Goal: Information Seeking & Learning: Check status

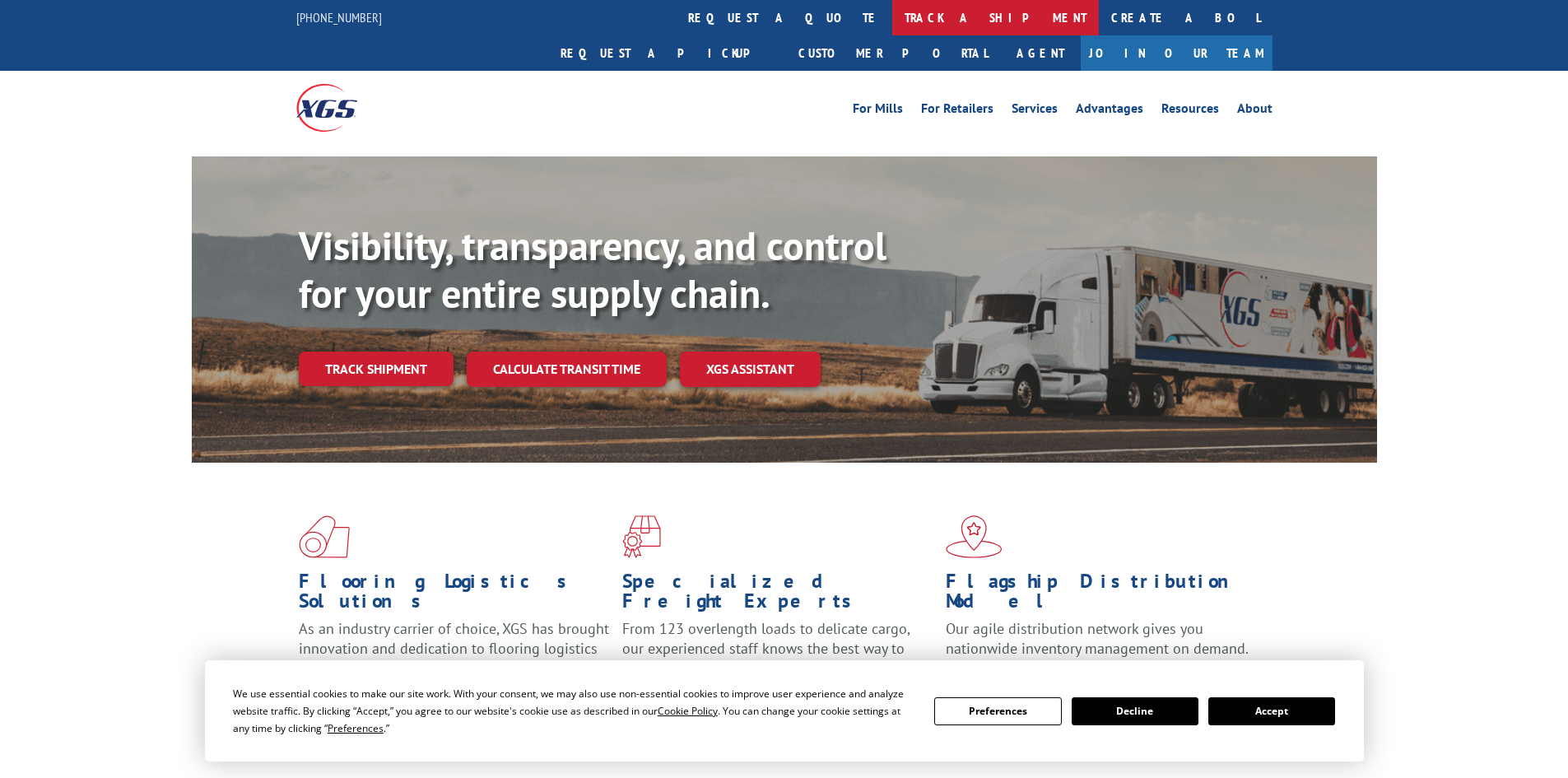
click at [893, 12] on link "track a shipment" at bounding box center [996, 18] width 207 height 36
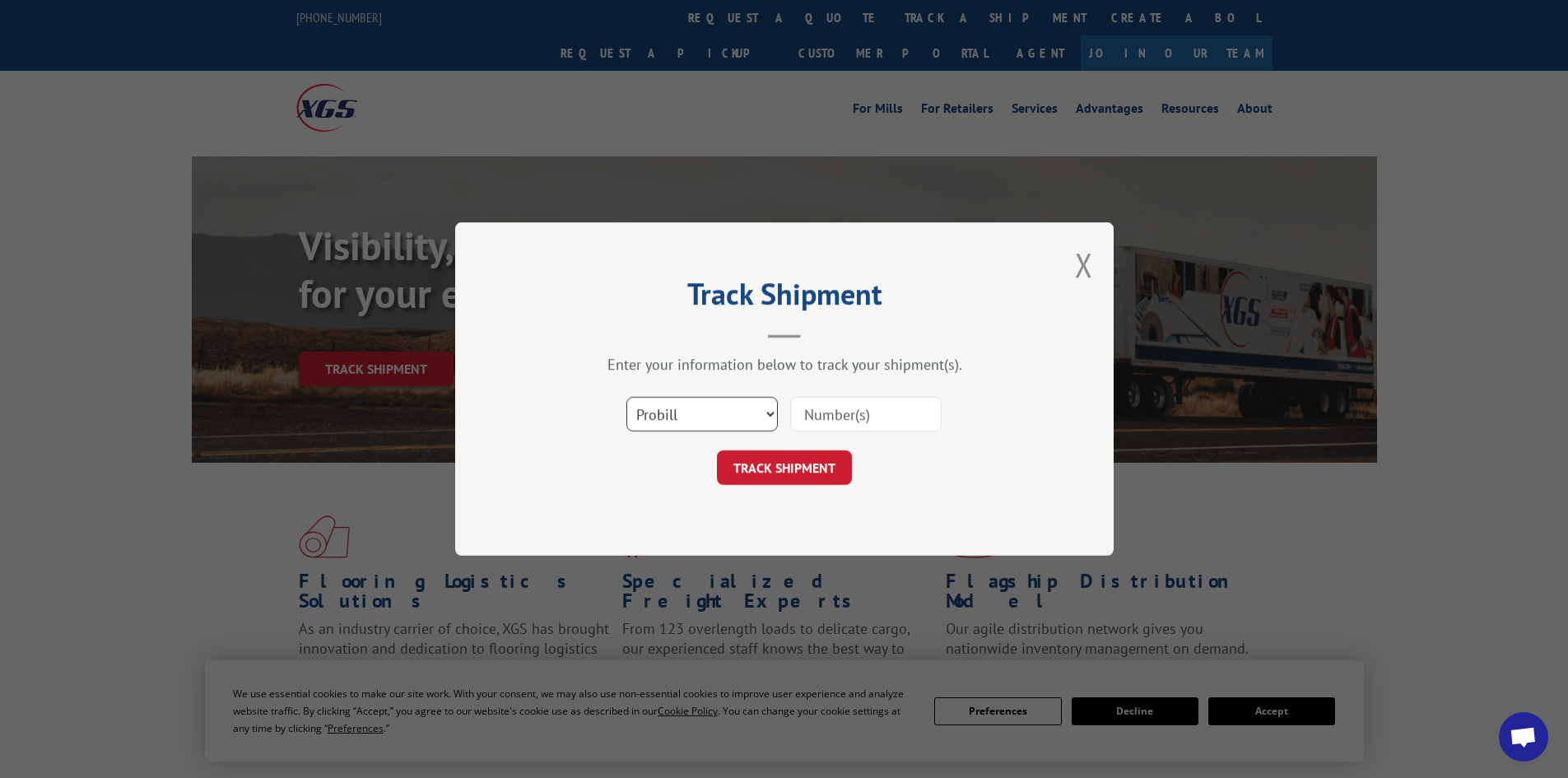
click at [769, 417] on select "Select category... Probill BOL PO" at bounding box center [702, 414] width 152 height 35
click at [626, 397] on select "Select category... Probill BOL PO" at bounding box center [702, 414] width 152 height 35
click at [747, 415] on select "Select category... Probill BOL PO" at bounding box center [702, 414] width 152 height 35
select select "bol"
click at [626, 397] on select "Select category... Probill BOL PO" at bounding box center [702, 414] width 152 height 35
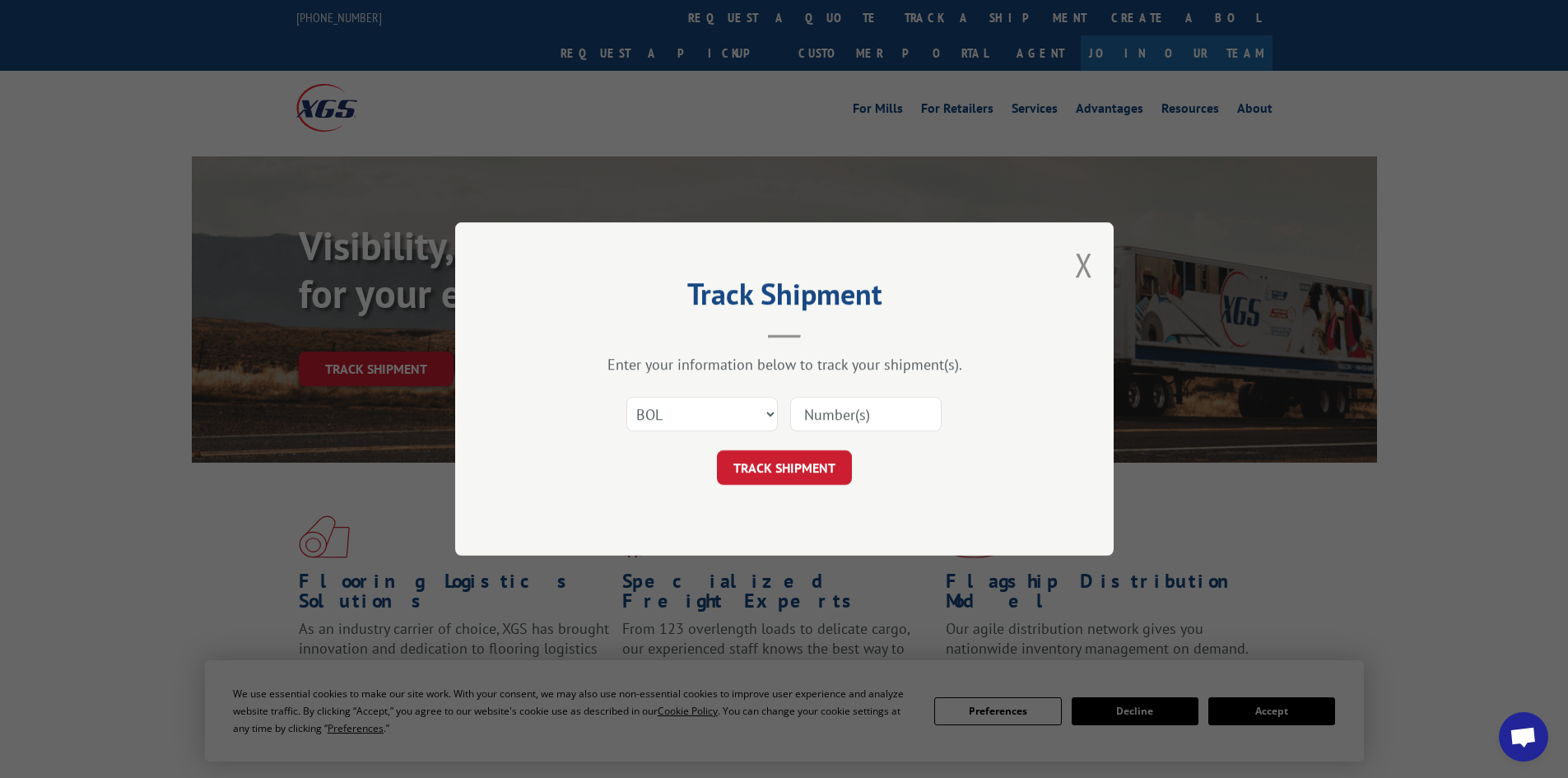
click at [816, 419] on input at bounding box center [865, 414] width 152 height 35
paste input "387997794"
type input "387997794"
click at [782, 470] on button "TRACK SHIPMENT" at bounding box center [784, 467] width 135 height 35
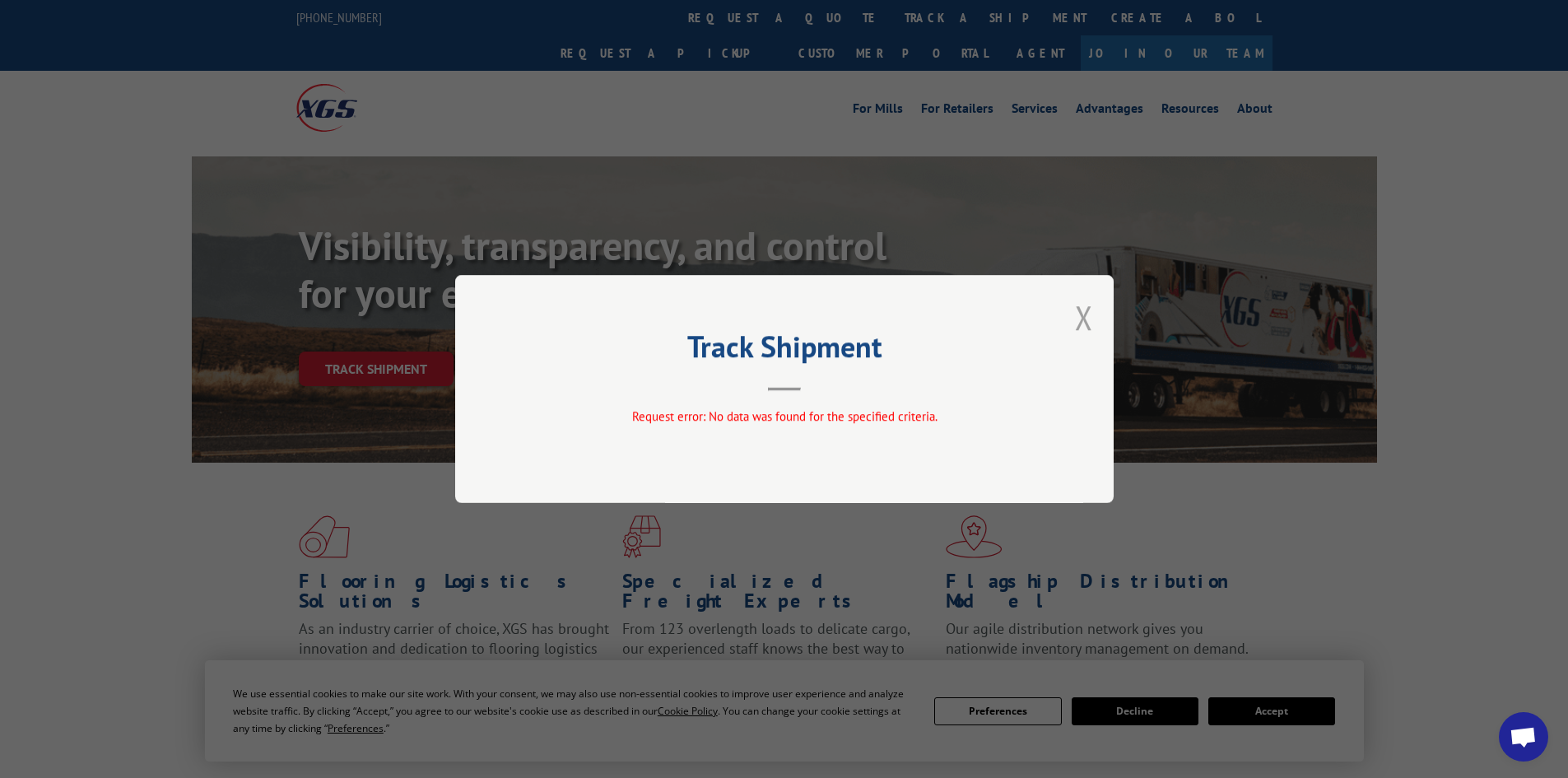
click at [1084, 311] on button "Close modal" at bounding box center [1084, 316] width 18 height 43
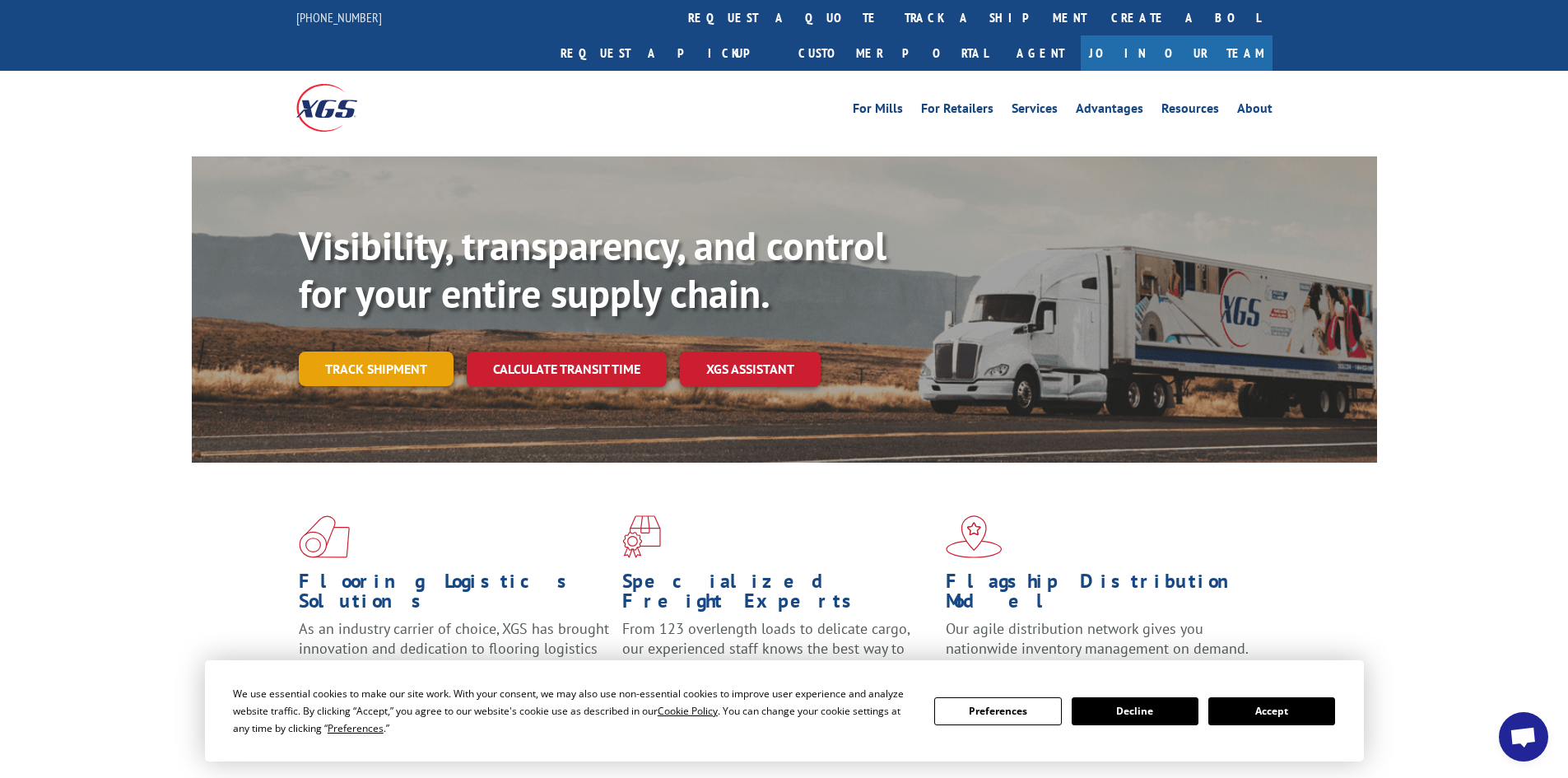
click at [400, 351] on link "Track shipment" at bounding box center [376, 368] width 154 height 35
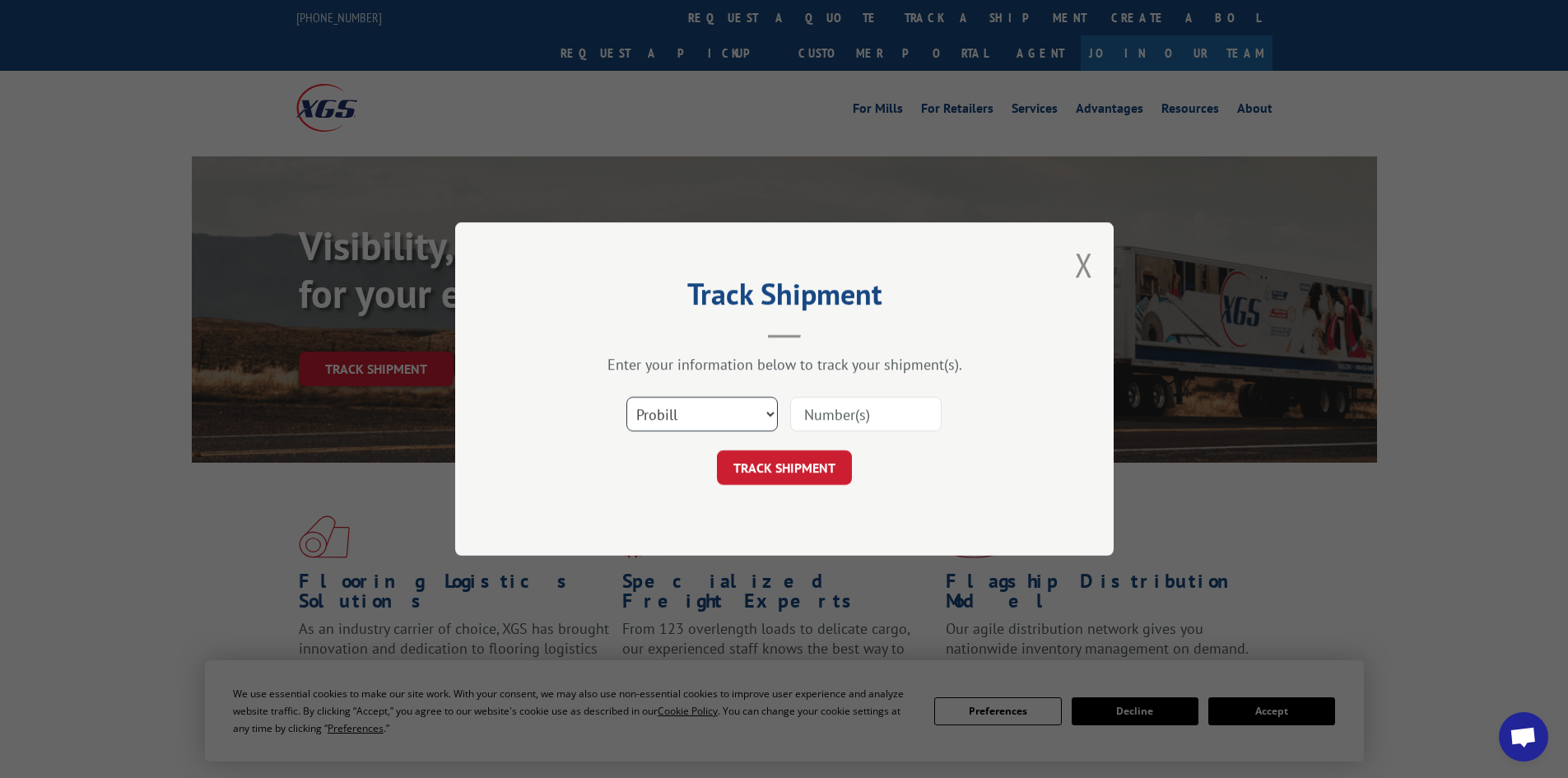
click at [736, 404] on select "Select category... Probill BOL PO" at bounding box center [702, 414] width 152 height 35
select select "po"
click at [626, 397] on select "Select category... Probill BOL PO" at bounding box center [702, 414] width 152 height 35
click at [842, 410] on input at bounding box center [865, 414] width 152 height 35
paste input "387997794"
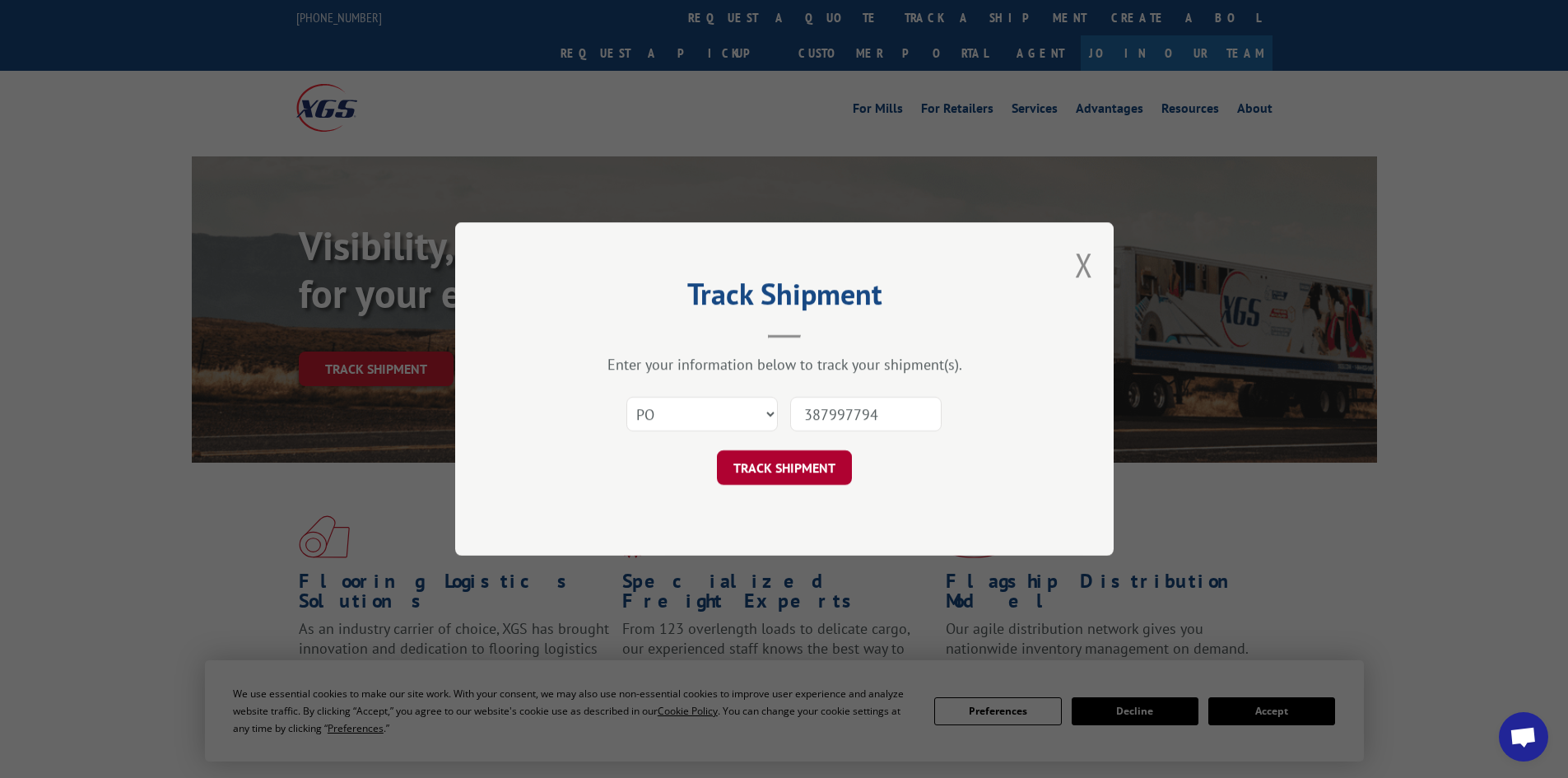
type input "387997794"
click at [810, 462] on button "TRACK SHIPMENT" at bounding box center [784, 467] width 135 height 35
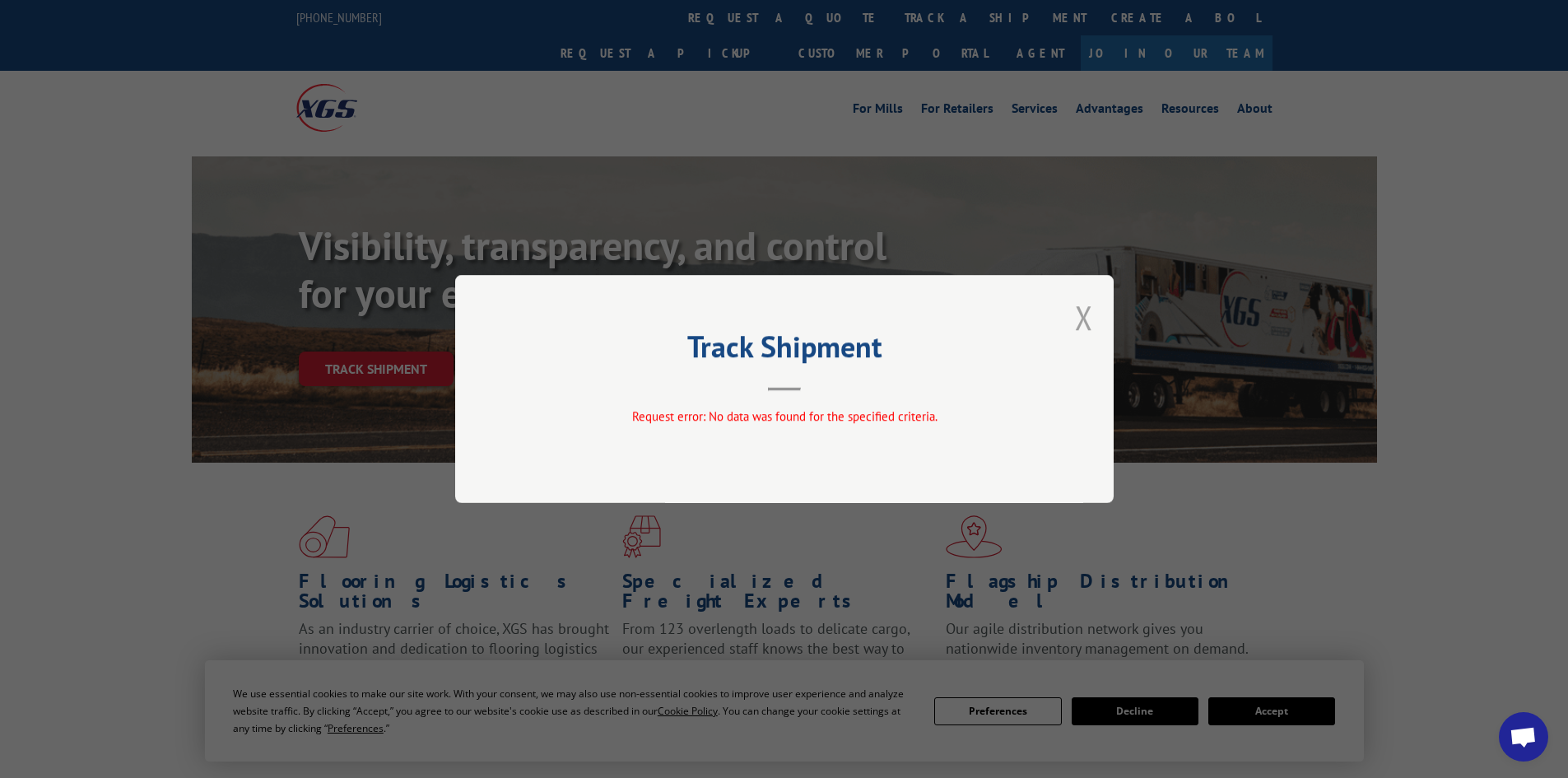
click at [1089, 311] on button "Close modal" at bounding box center [1084, 316] width 18 height 43
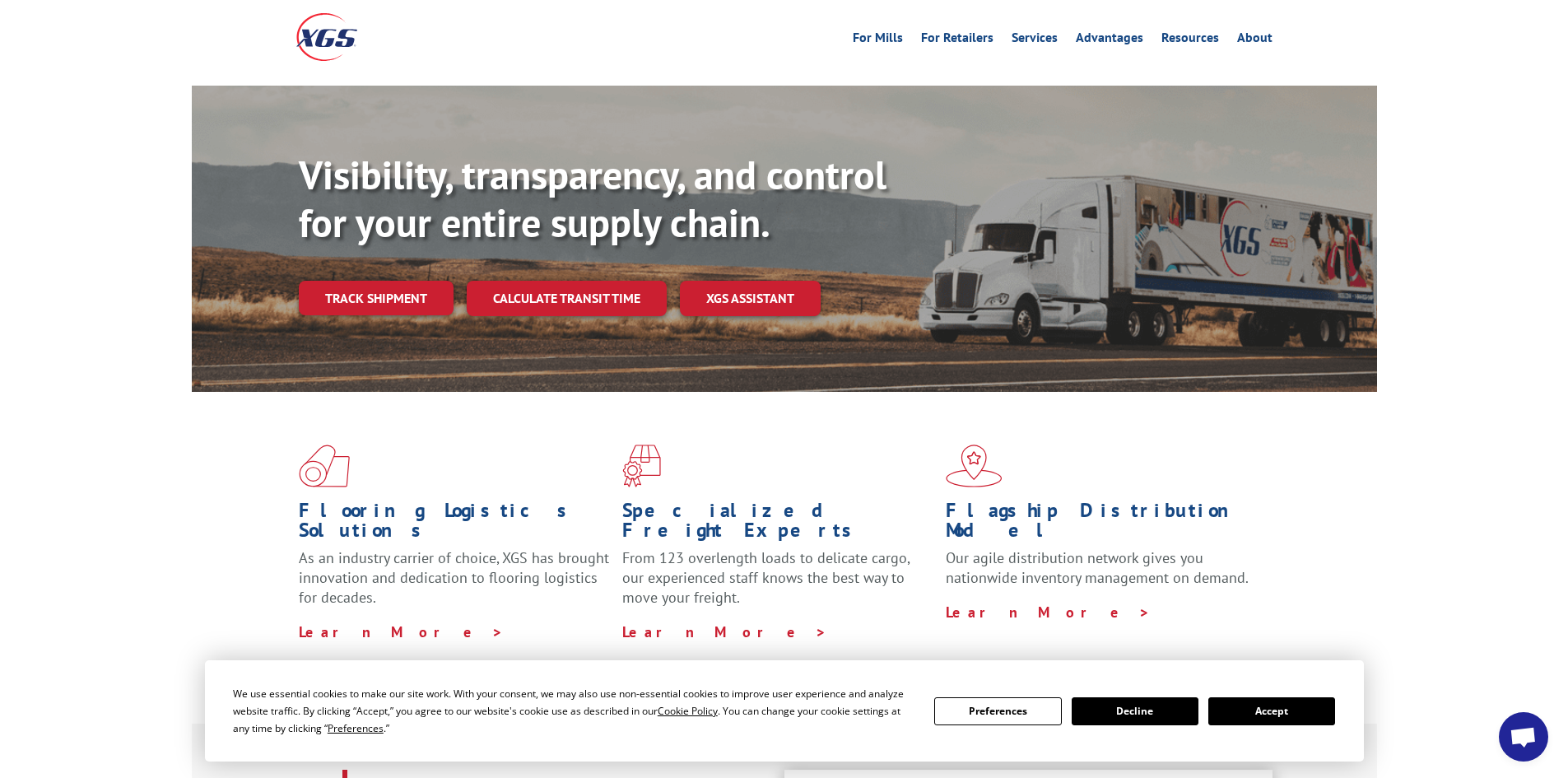
scroll to position [247, 0]
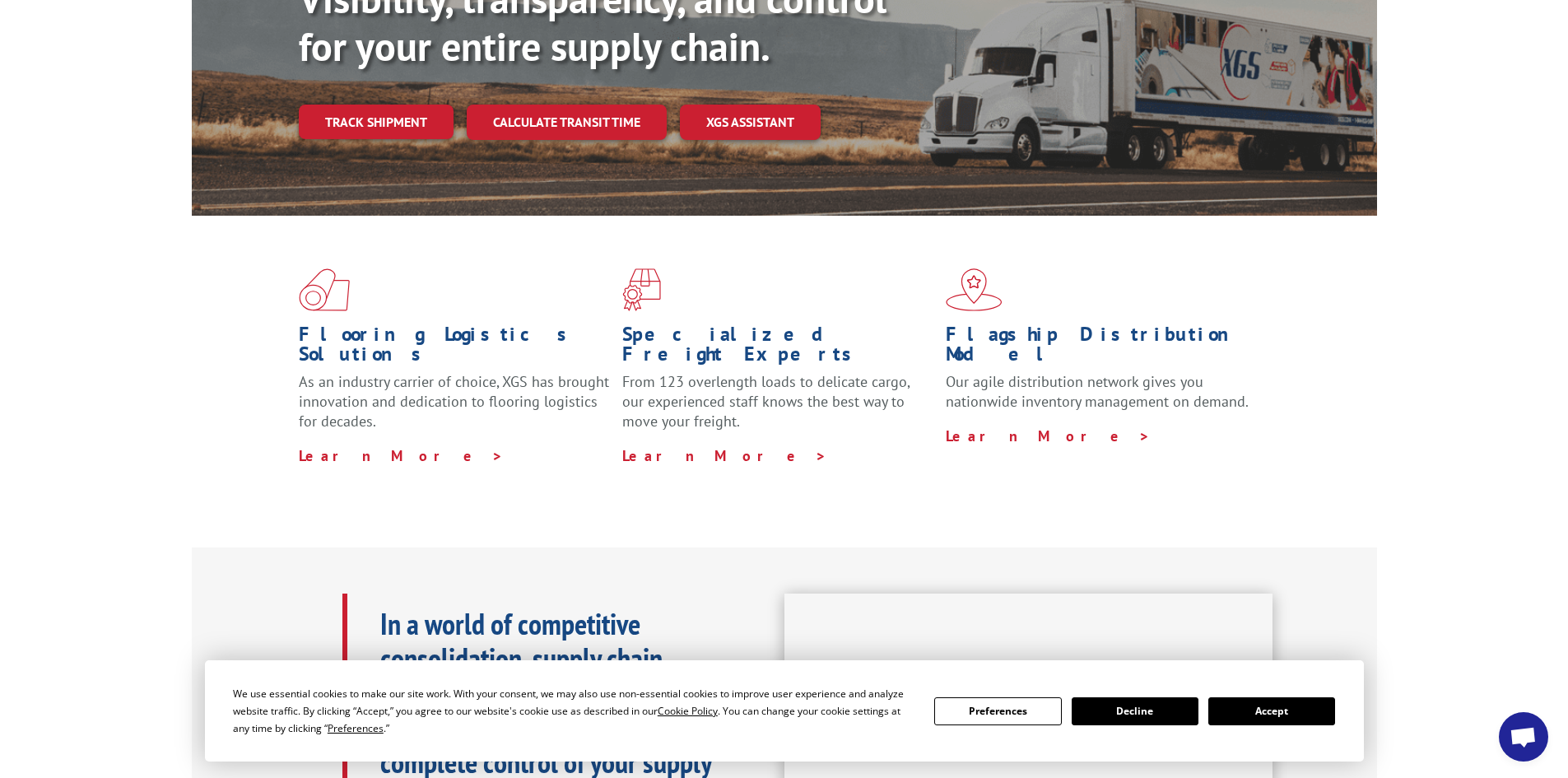
click at [1129, 705] on button "Decline" at bounding box center [1134, 711] width 126 height 28
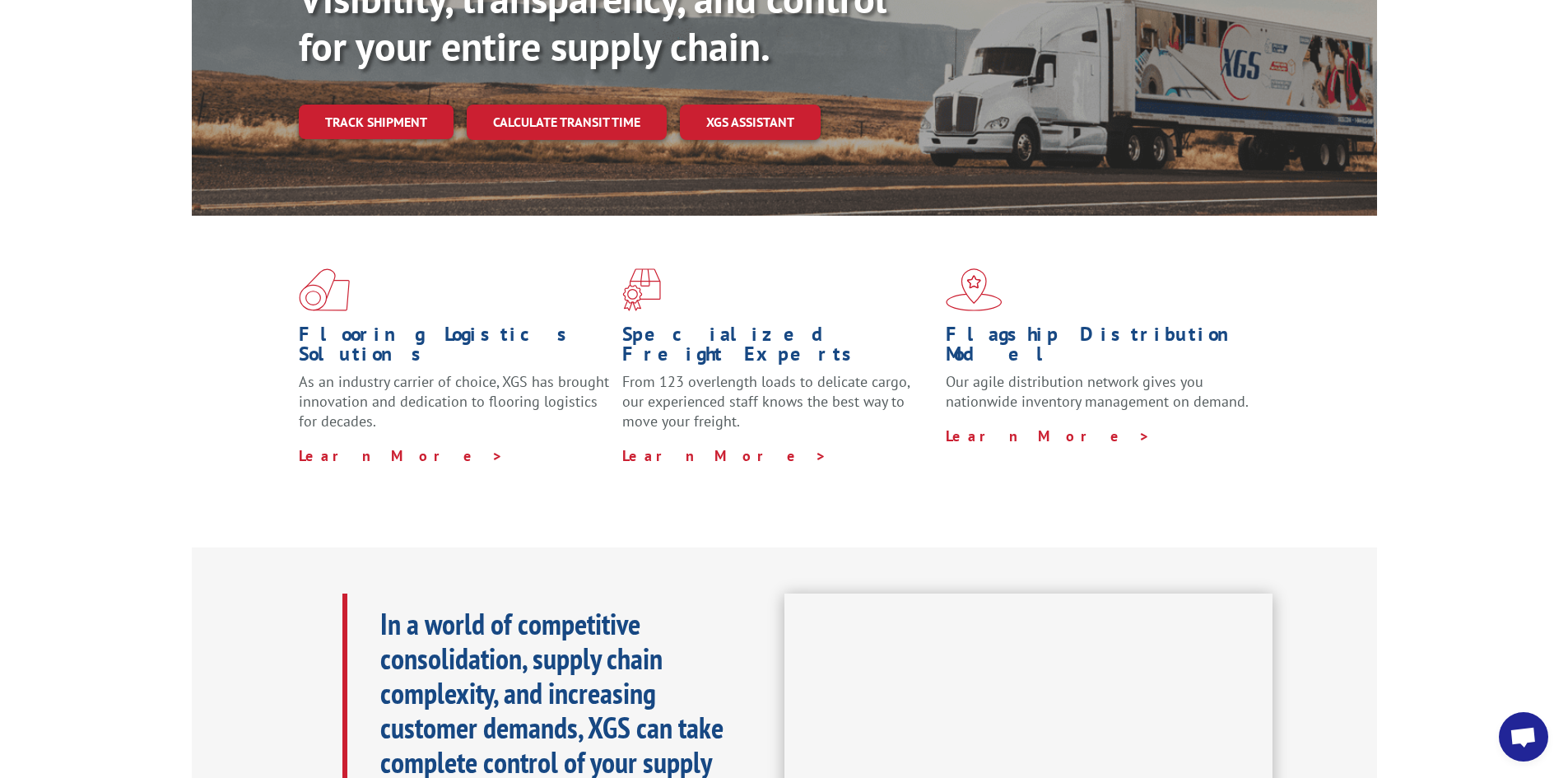
scroll to position [244, 0]
